Goal: Transaction & Acquisition: Purchase product/service

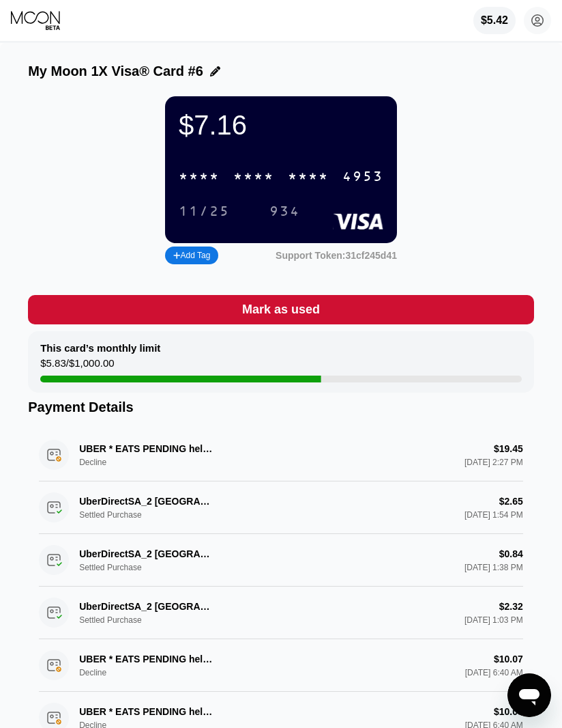
click at [482, 25] on div "$5.42" at bounding box center [494, 20] width 27 height 12
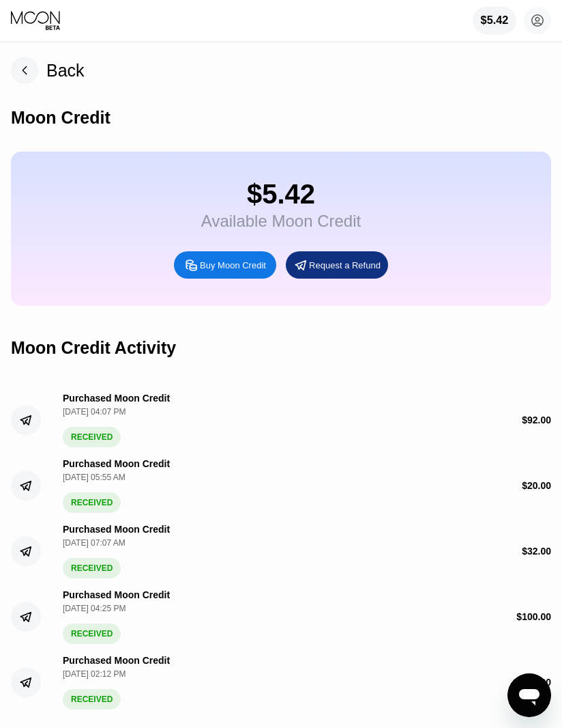
click at [244, 268] on div "Buy Moon Credit" at bounding box center [233, 265] width 66 height 12
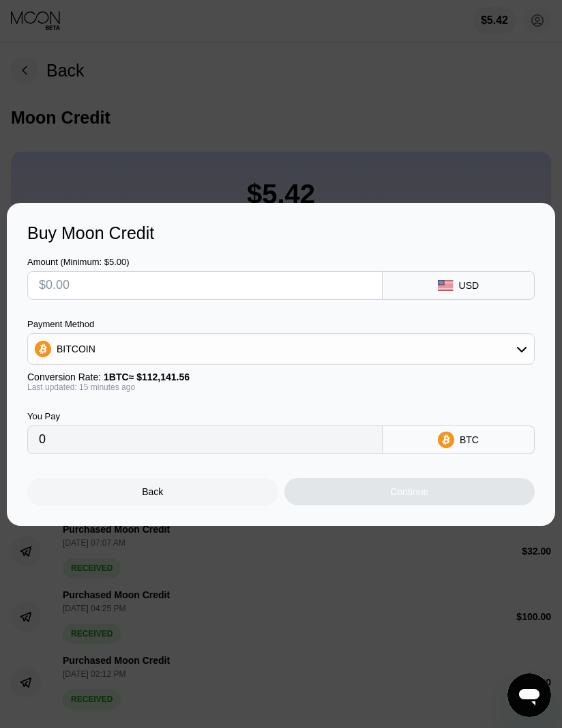
click at [278, 290] on input "text" at bounding box center [205, 285] width 332 height 27
click at [184, 351] on div "BITCOIN" at bounding box center [281, 348] width 506 height 27
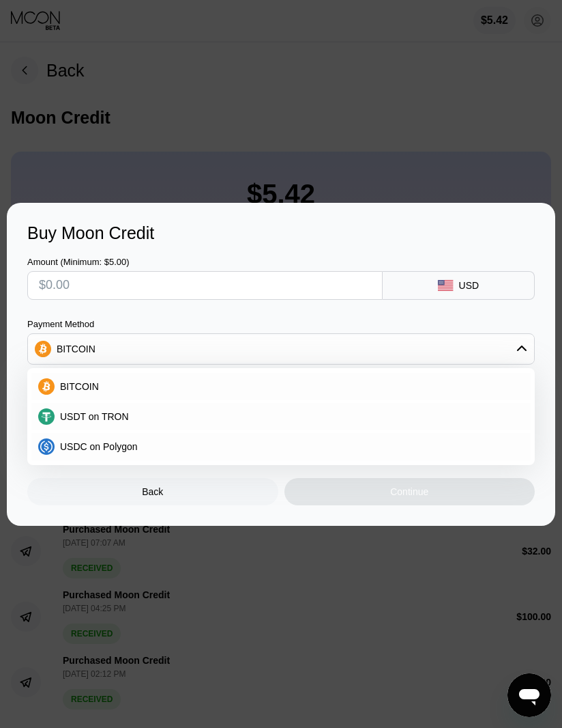
click at [216, 412] on div "USDT on TRON" at bounding box center [290, 416] width 470 height 11
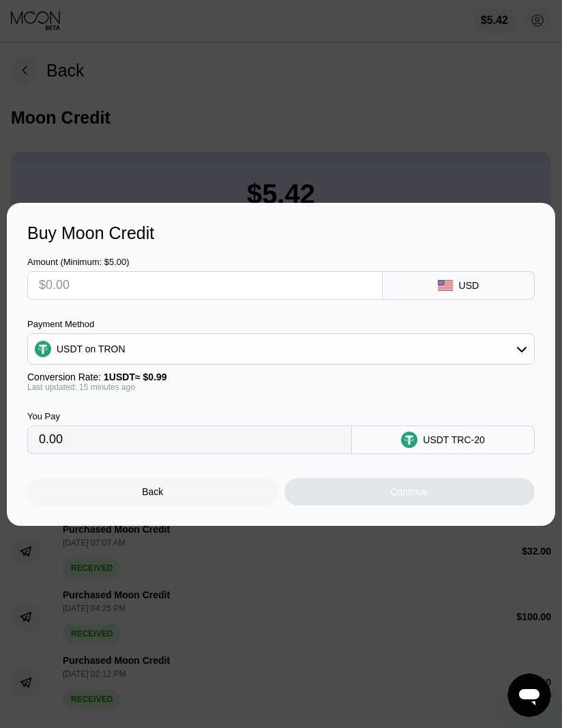
type input "0.00"
click at [248, 290] on input "text" at bounding box center [205, 285] width 332 height 27
type input "$5"
type input "5.05"
type input "$50"
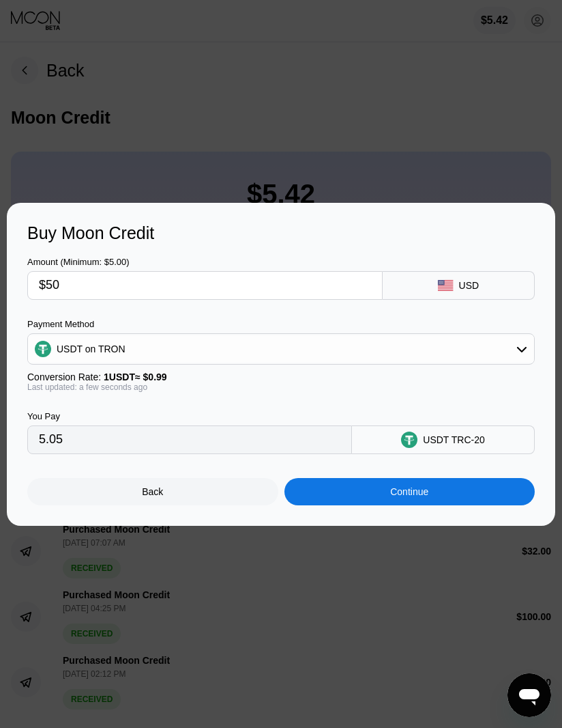
type input "50.51"
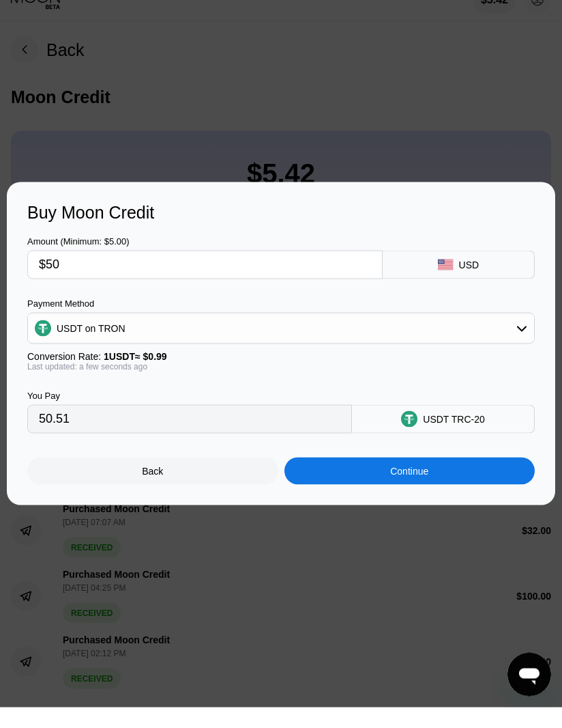
click at [415, 486] on div "Continue" at bounding box center [409, 491] width 38 height 11
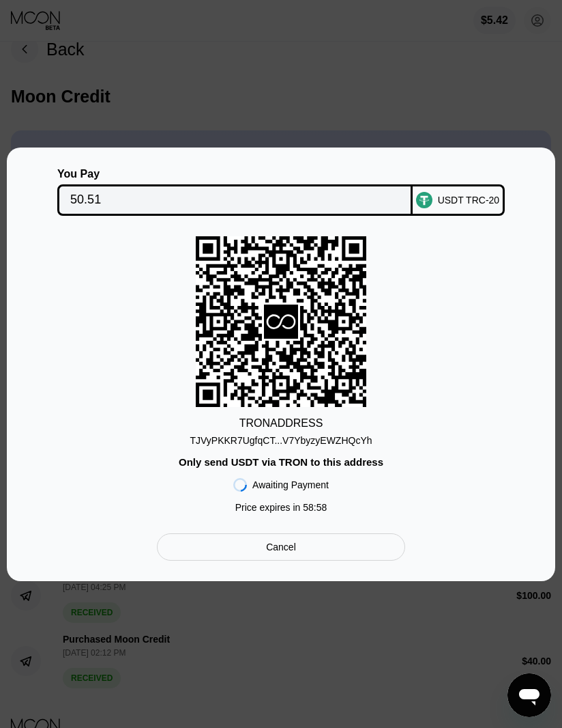
click at [358, 438] on div "TJVyPKKR7UgfqCT...V7YbyzyEWZHQcYh" at bounding box center [281, 440] width 182 height 11
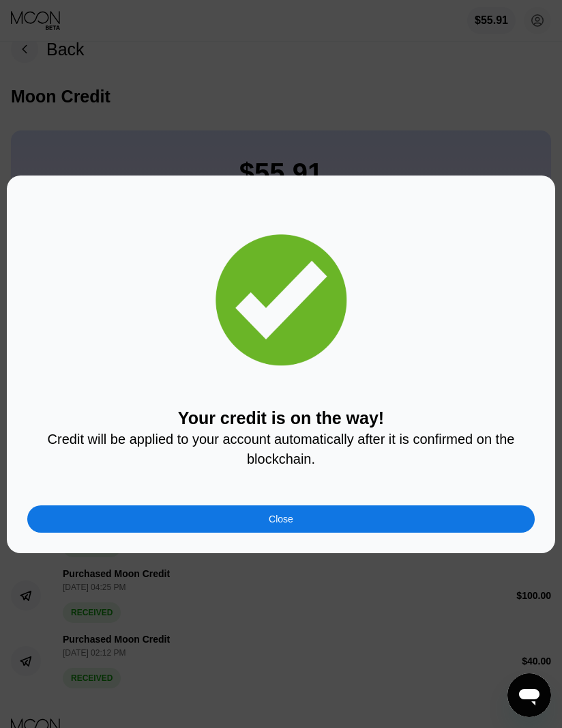
click at [124, 511] on div "Close" at bounding box center [281, 518] width 508 height 27
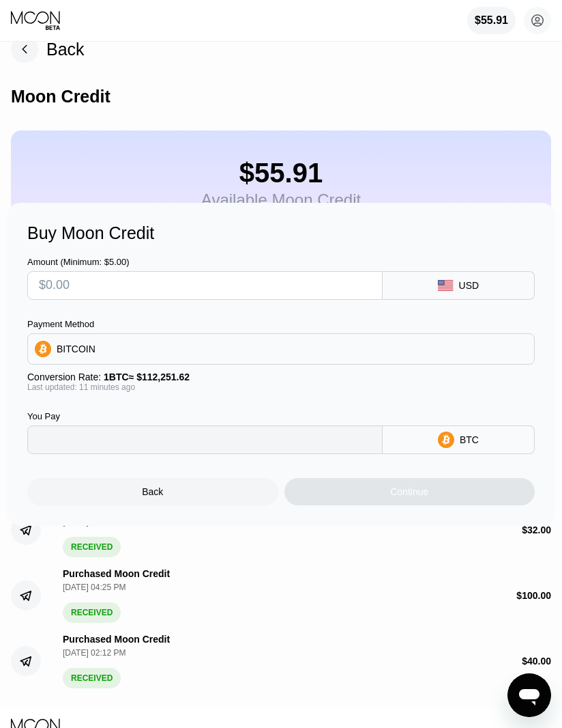
type input "0"
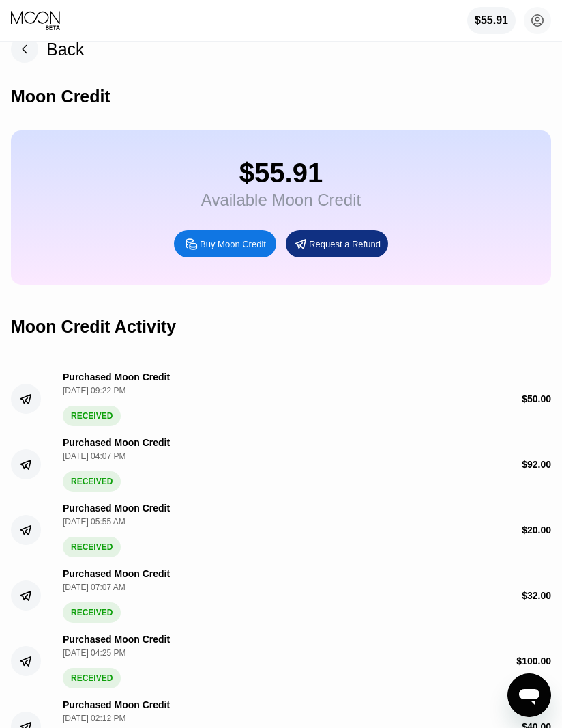
scroll to position [0, 0]
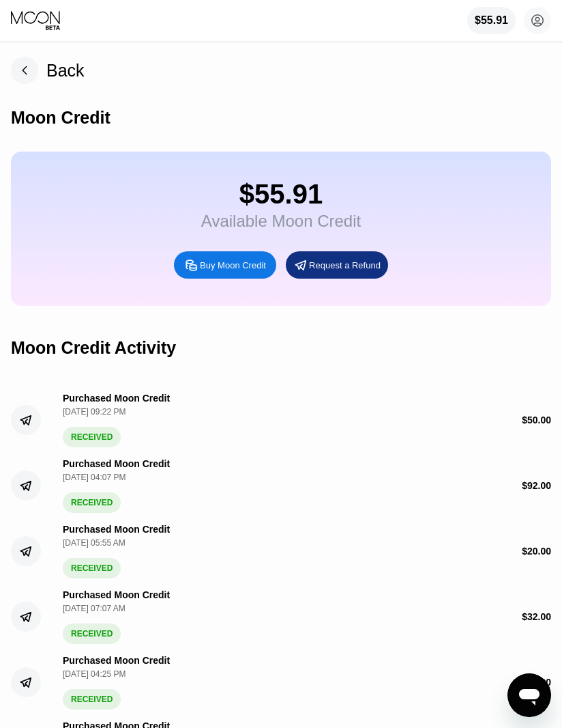
click at [481, 18] on div "$55.91" at bounding box center [491, 20] width 33 height 12
click at [486, 25] on div "$55.91" at bounding box center [492, 20] width 34 height 12
click at [475, 19] on div "$55.91" at bounding box center [492, 20] width 34 height 12
click at [492, 26] on div "$55.91" at bounding box center [492, 20] width 34 height 12
click at [251, 278] on div "Buy Moon Credit" at bounding box center [225, 264] width 102 height 27
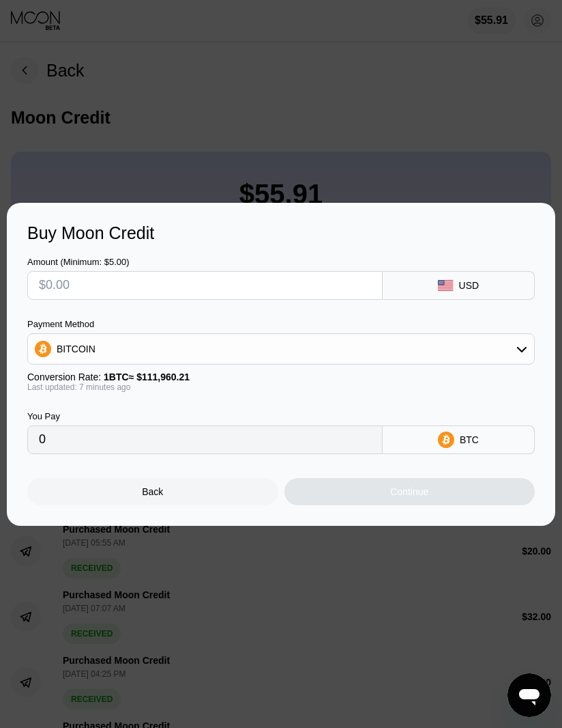
click at [217, 278] on input "text" at bounding box center [205, 285] width 332 height 27
click at [455, 281] on div "USD" at bounding box center [459, 285] width 152 height 29
click at [148, 286] on input "text" at bounding box center [205, 285] width 332 height 27
type input "$2"
type input "0.00001788"
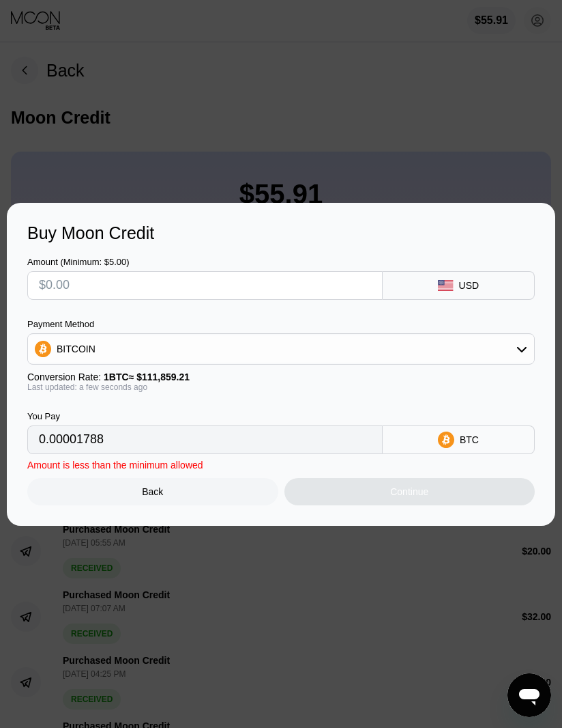
type input "0"
type input "$8"
type input "0.00007152"
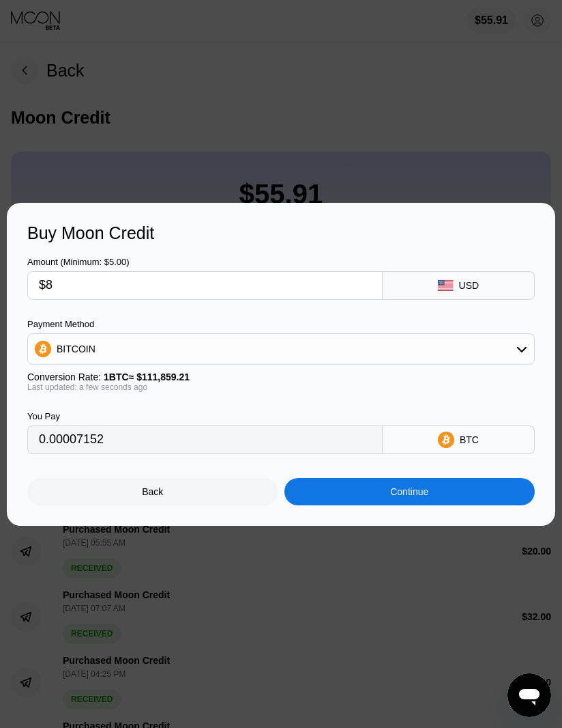
type input "$80"
type input "0.00071519"
type input "$80"
click at [240, 354] on div "BITCOIN" at bounding box center [281, 348] width 506 height 27
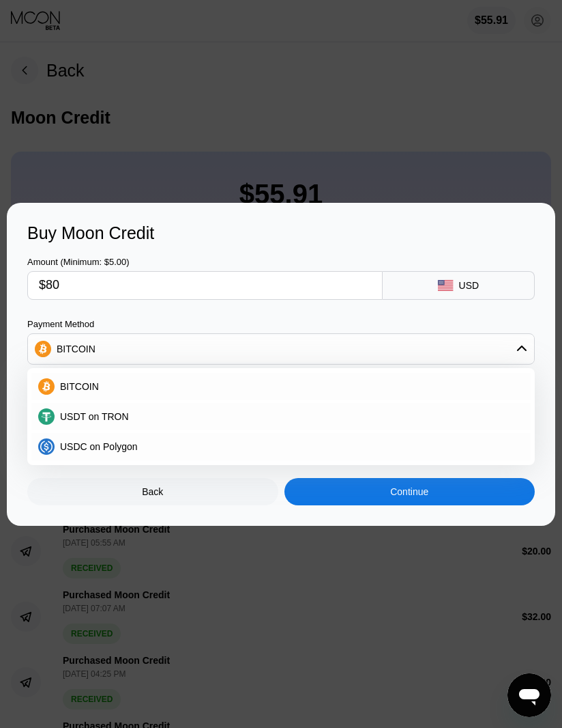
click at [127, 418] on span "USDT on TRON" at bounding box center [94, 416] width 69 height 11
type input "80.81"
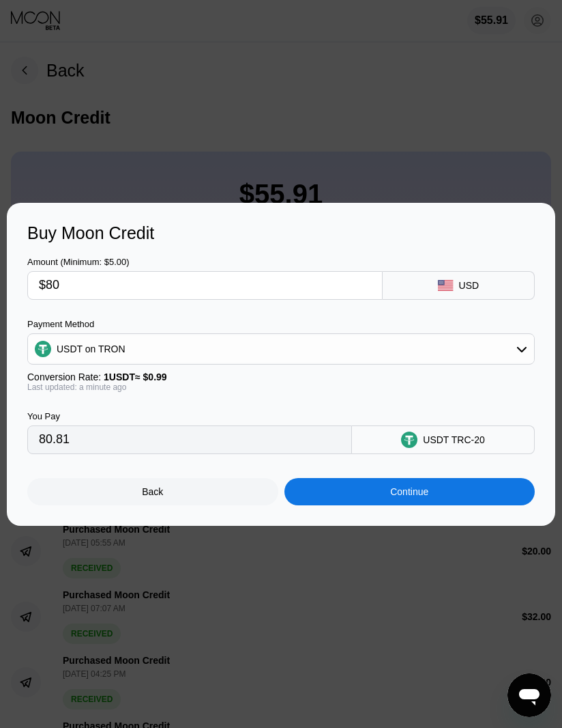
click at [412, 491] on div "Continue" at bounding box center [409, 491] width 38 height 11
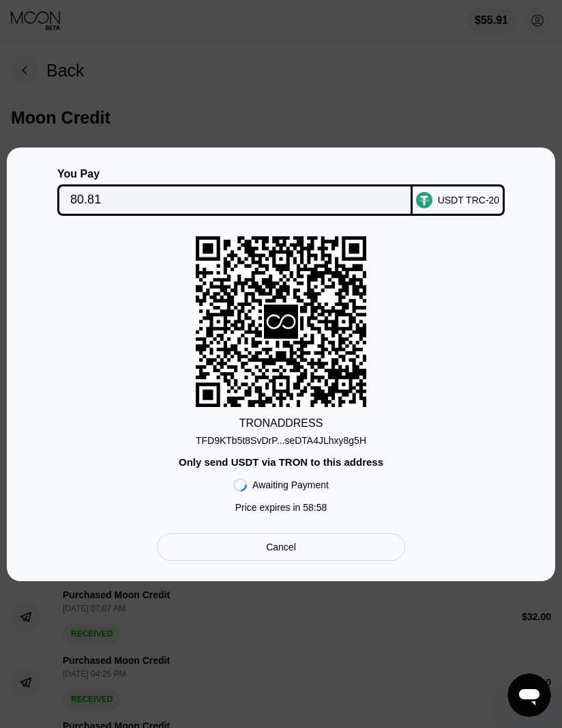
click at [328, 457] on div "Only send USDT via TRON to this address" at bounding box center [281, 462] width 205 height 12
click at [341, 439] on div "TFD9KTb5t8SvDrP...seDTA4JLhxy8g5H" at bounding box center [281, 440] width 171 height 11
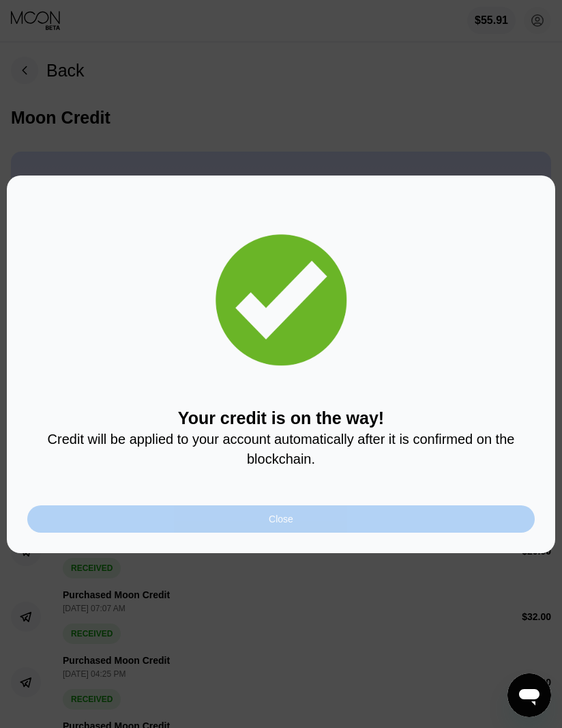
click at [284, 516] on div "Close" at bounding box center [281, 518] width 25 height 11
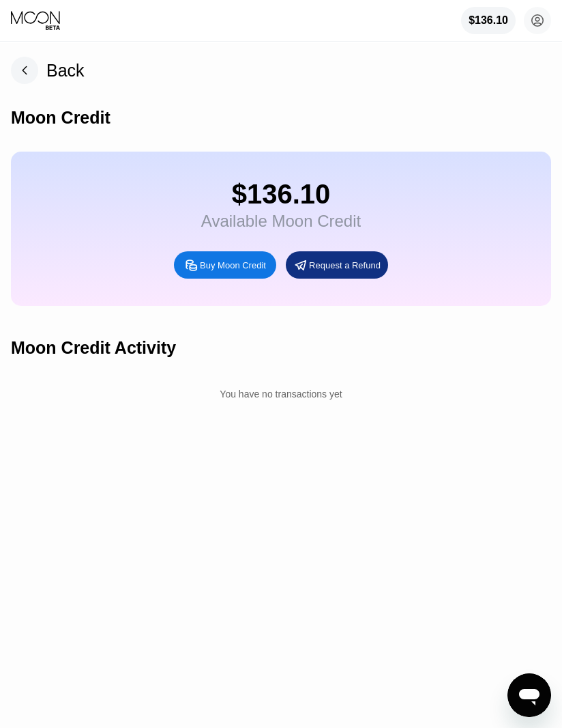
click at [213, 572] on div "Back Moon Credit $136.10 Available Moon Credit Buy Moon Credit Request a Refund…" at bounding box center [281, 385] width 562 height 685
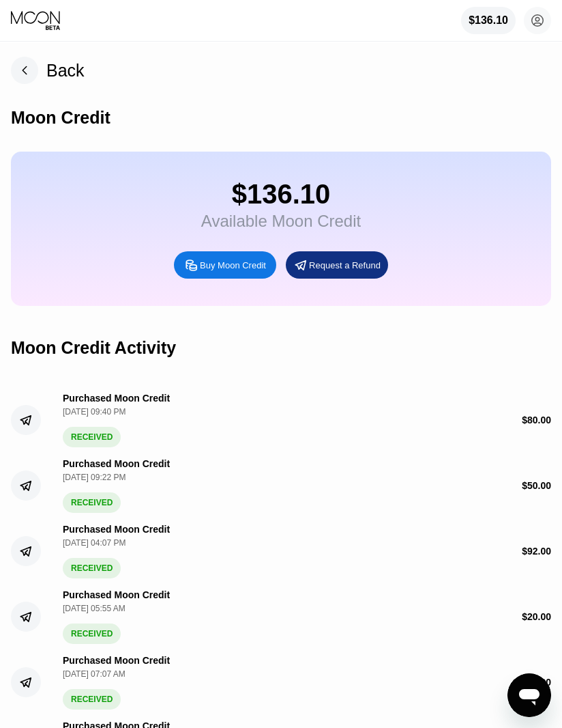
click at [36, 29] on icon at bounding box center [36, 20] width 51 height 20
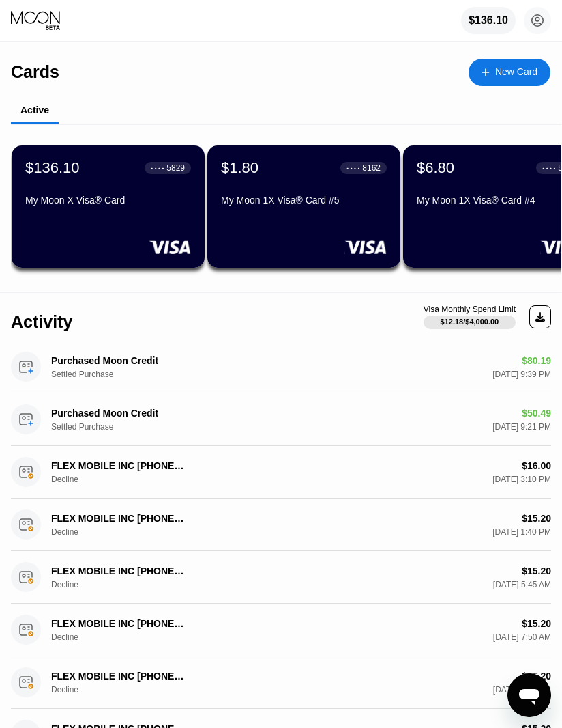
scroll to position [0, 172]
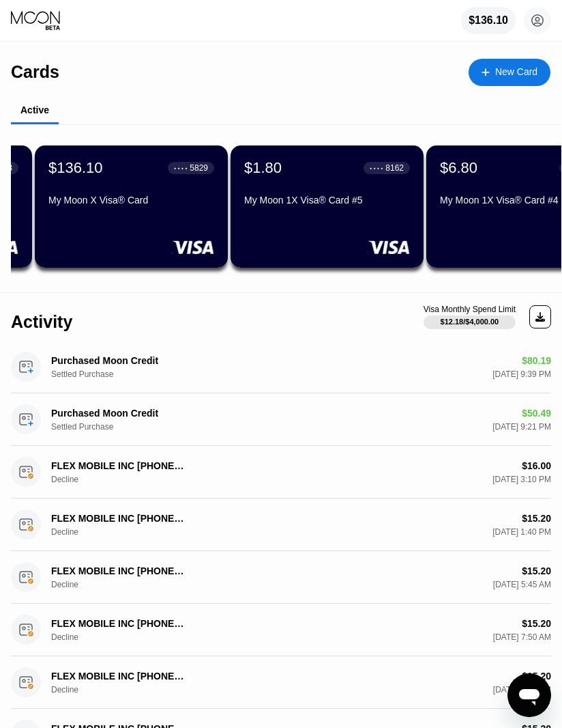
click at [160, 203] on div "My Moon X Visa® Card" at bounding box center [131, 200] width 166 height 11
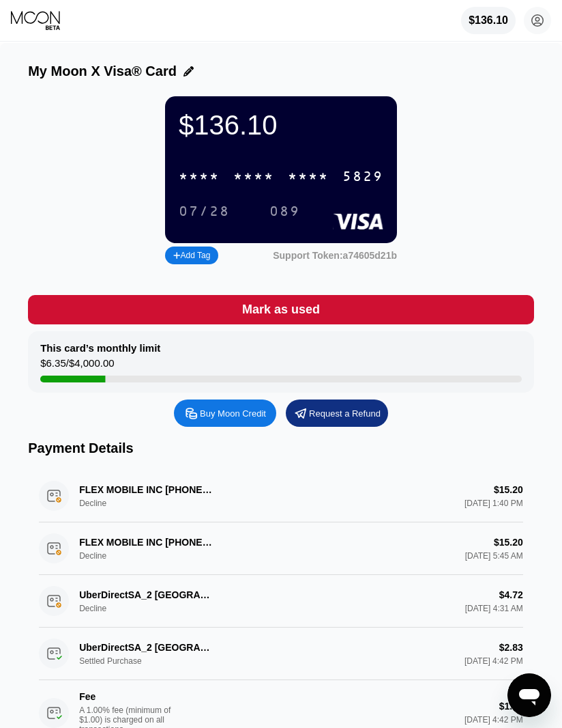
click at [231, 160] on div "$136.10 * * * * * * * * * * * * 5829 07/28 089" at bounding box center [281, 169] width 232 height 147
click at [208, 185] on div "* * * *" at bounding box center [199, 177] width 41 height 16
